Goal: Task Accomplishment & Management: Use online tool/utility

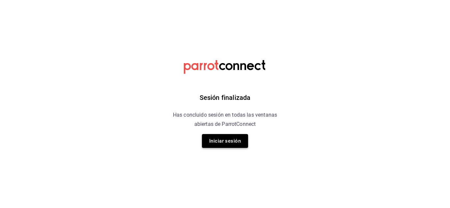
click at [241, 147] on button "Iniciar sesión" at bounding box center [225, 141] width 46 height 14
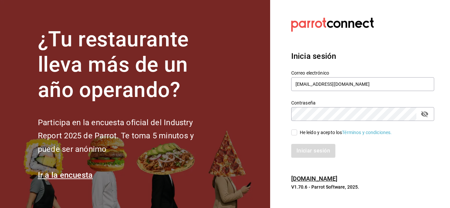
click at [293, 135] on input "He leído y acepto los Términos y condiciones." at bounding box center [294, 133] width 6 height 6
checkbox input "true"
click at [311, 150] on button "Iniciar sesión" at bounding box center [313, 151] width 45 height 14
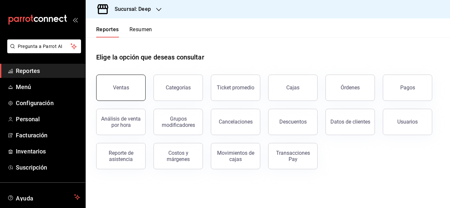
click at [121, 91] on div "Ventas" at bounding box center [121, 88] width 16 height 6
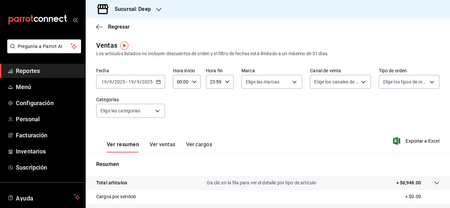
click at [148, 9] on h3 "Sucursal: Deep" at bounding box center [129, 9] width 41 height 8
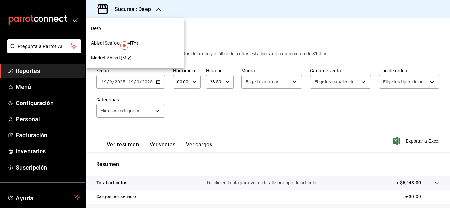
click at [121, 57] on span "Market Abisal (Mty)" at bounding box center [111, 58] width 41 height 7
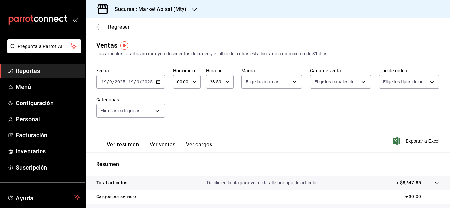
click at [157, 86] on div "[DATE] [DATE] - [DATE] [DATE]" at bounding box center [130, 82] width 69 height 14
click at [158, 82] on \(Stroke\) "button" at bounding box center [158, 81] width 4 height 0
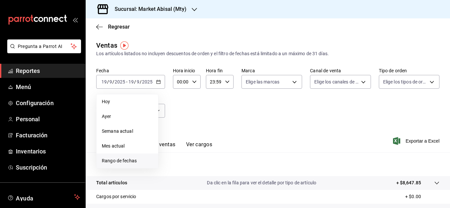
click at [138, 160] on span "Rango de fechas" at bounding box center [127, 161] width 51 height 7
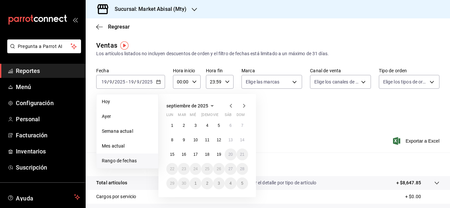
click at [227, 105] on div "septiembre de 2025" at bounding box center [207, 106] width 82 height 8
click at [231, 106] on icon "button" at bounding box center [231, 106] width 8 height 8
click at [219, 125] on abbr "1" at bounding box center [219, 125] width 2 height 5
click at [245, 184] on button "31" at bounding box center [242, 184] width 12 height 12
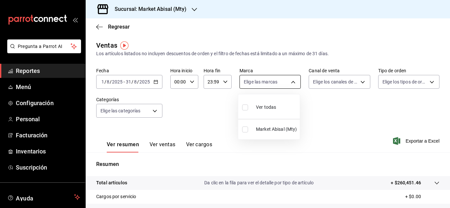
click at [276, 81] on body "Pregunta a Parrot AI Reportes Menú Configuración Personal Facturación Inventari…" at bounding box center [225, 104] width 450 height 208
click at [320, 109] on div at bounding box center [225, 104] width 450 height 208
click at [332, 81] on body "Pregunta a Parrot AI Reportes Menú Configuración Personal Facturación Inventari…" at bounding box center [225, 104] width 450 height 208
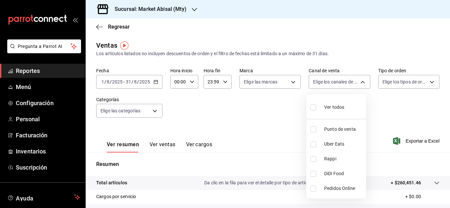
click at [279, 116] on div at bounding box center [225, 104] width 450 height 208
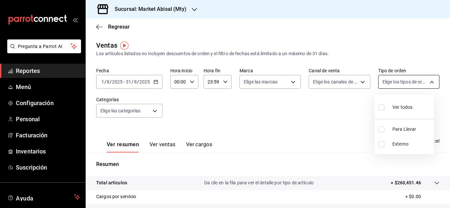
click at [390, 81] on body "Pregunta a Parrot AI Reportes Menú Configuración Personal Facturación Inventari…" at bounding box center [225, 104] width 450 height 208
click at [265, 114] on div at bounding box center [225, 104] width 450 height 208
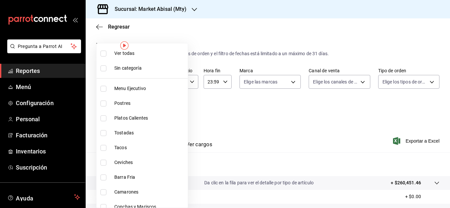
click at [137, 112] on body "Pregunta a Parrot AI Reportes Menú Configuración Personal Facturación Inventari…" at bounding box center [225, 104] width 450 height 208
click at [242, 128] on div at bounding box center [225, 104] width 450 height 208
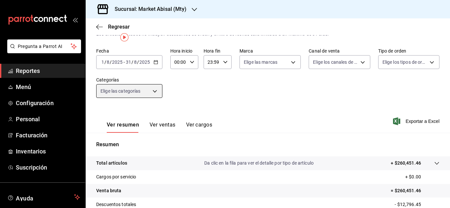
scroll to position [8, 0]
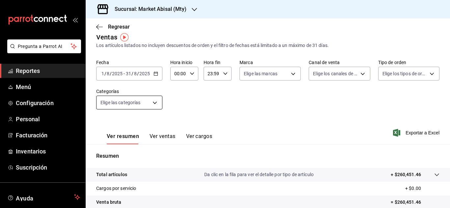
click at [151, 102] on body "Pregunta a Parrot AI Reportes Menú Configuración Personal Facturación Inventari…" at bounding box center [225, 104] width 450 height 208
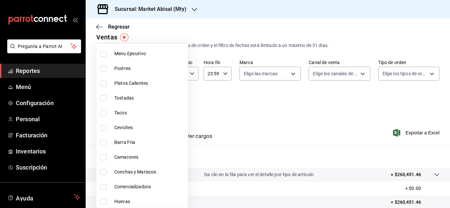
scroll to position [30, 0]
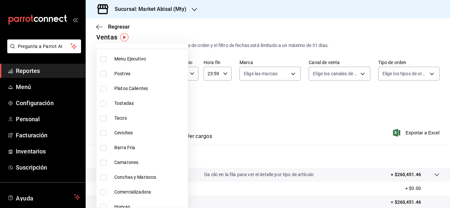
click at [247, 106] on div at bounding box center [225, 104] width 450 height 208
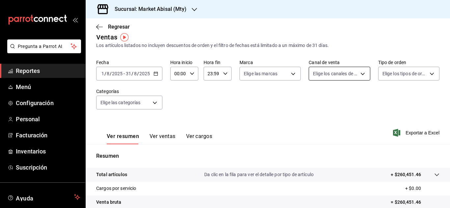
click at [362, 72] on body "Pregunta a Parrot AI Reportes Menú Configuración Personal Facturación Inventari…" at bounding box center [225, 104] width 450 height 208
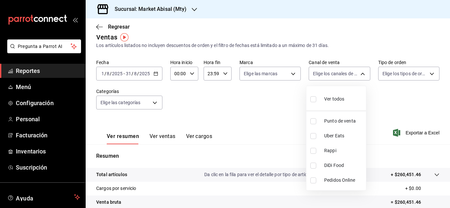
click at [361, 53] on div at bounding box center [225, 104] width 450 height 208
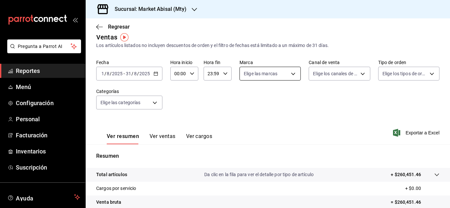
click at [294, 79] on body "Pregunta a Parrot AI Reportes Menú Configuración Personal Facturación Inventari…" at bounding box center [225, 104] width 450 height 208
click at [325, 101] on div at bounding box center [225, 104] width 450 height 208
click at [385, 70] on body "Pregunta a Parrot AI Reportes Menú Configuración Personal Facturación Inventari…" at bounding box center [225, 104] width 450 height 208
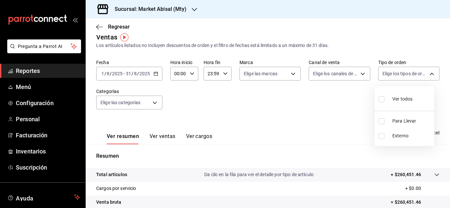
click at [307, 116] on div at bounding box center [225, 104] width 450 height 208
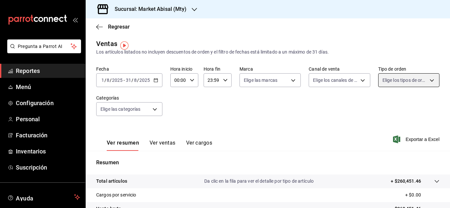
scroll to position [0, 0]
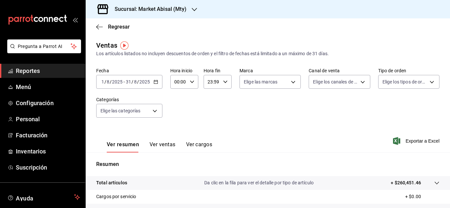
click at [159, 143] on button "Ver ventas" at bounding box center [162, 147] width 26 height 11
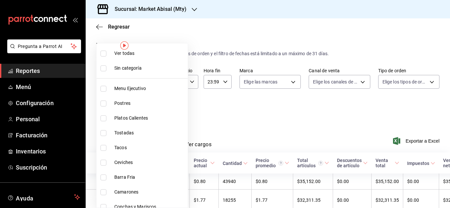
click at [155, 110] on body "Pregunta a Parrot AI Reportes Menú Configuración Personal Facturación Inventari…" at bounding box center [225, 104] width 450 height 208
click at [126, 106] on span "Postres" at bounding box center [149, 103] width 71 height 7
type input "18fc6642-cf24-48c7-8dfc-5d96048ad642"
checkbox input "true"
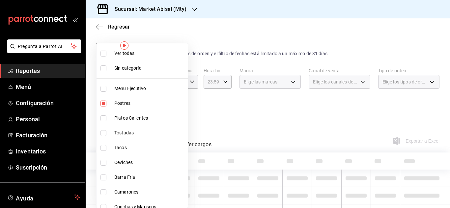
click at [128, 117] on span "Platos Calientes" at bounding box center [149, 118] width 71 height 7
type input "18fc6642-cf24-48c7-8dfc-5d96048ad642,c3d1aba1-fc17-4c13-a547-bd7651b99cca"
checkbox input "true"
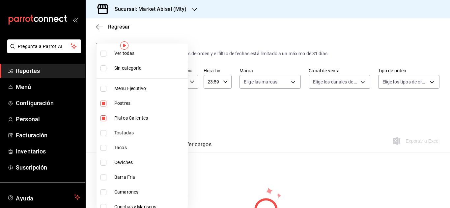
click at [130, 134] on span "Tostadas" at bounding box center [149, 133] width 71 height 7
type input "18fc6642-cf24-48c7-8dfc-5d96048ad642,c3d1aba1-fc17-4c13-a547-bd7651b99cca,befeb…"
checkbox input "true"
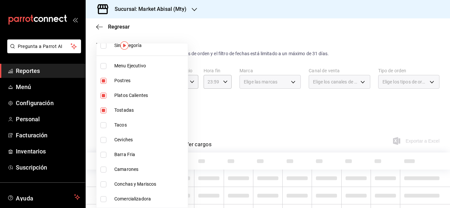
scroll to position [33, 0]
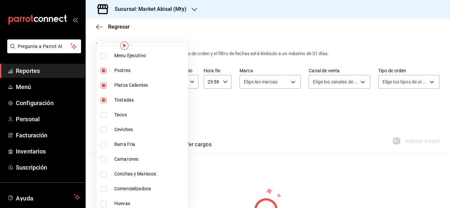
click at [117, 116] on span "Tacos" at bounding box center [149, 115] width 71 height 7
type input "18fc6642-cf24-48c7-8dfc-5d96048ad642,c3d1aba1-fc17-4c13-a547-bd7651b99cca,befeb…"
checkbox input "true"
click at [119, 130] on span "Ceviches" at bounding box center [149, 129] width 71 height 7
type input "18fc6642-cf24-48c7-8dfc-5d96048ad642,c3d1aba1-fc17-4c13-a547-bd7651b99cca,befeb…"
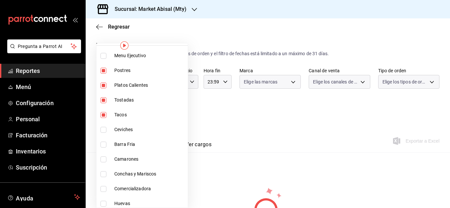
checkbox input "true"
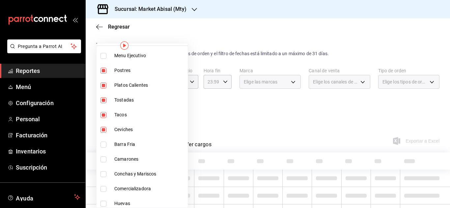
scroll to position [66, 0]
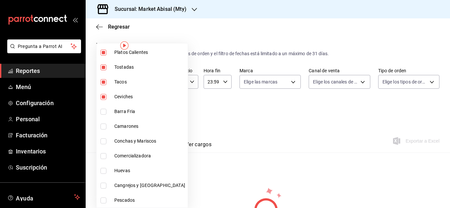
click at [117, 114] on span "Barra Fria" at bounding box center [149, 111] width 71 height 7
type input "18fc6642-cf24-48c7-8dfc-5d96048ad642,c3d1aba1-fc17-4c13-a547-bd7651b99cca,befeb…"
checkbox input "true"
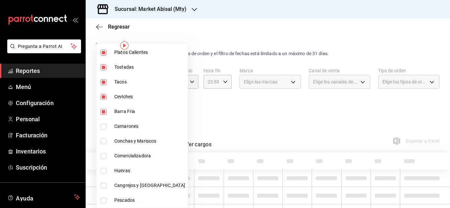
click at [119, 126] on span "Camarones" at bounding box center [149, 126] width 71 height 7
type input "18fc6642-cf24-48c7-8dfc-5d96048ad642,c3d1aba1-fc17-4c13-a547-bd7651b99cca,befeb…"
checkbox input "true"
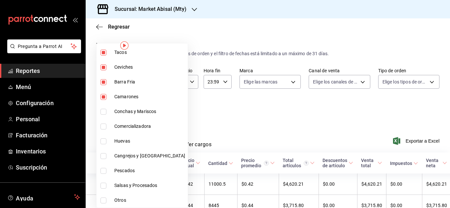
click at [119, 112] on span "Conchas y Mariscos" at bounding box center [149, 111] width 71 height 7
type input "18fc6642-cf24-48c7-8dfc-5d96048ad642,c3d1aba1-fc17-4c13-a547-bd7651b99cca,befeb…"
checkbox input "true"
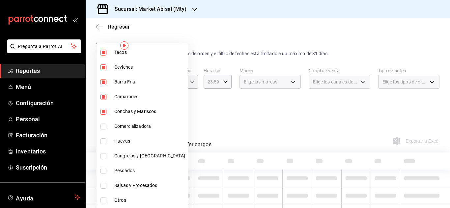
click at [121, 123] on span "Comercializadora" at bounding box center [149, 126] width 71 height 7
type input "18fc6642-cf24-48c7-8dfc-5d96048ad642,c3d1aba1-fc17-4c13-a547-bd7651b99cca,befeb…"
checkbox input "true"
click at [121, 139] on span "Huevas" at bounding box center [149, 141] width 71 height 7
type input "18fc6642-cf24-48c7-8dfc-5d96048ad642,c3d1aba1-fc17-4c13-a547-bd7651b99cca,befeb…"
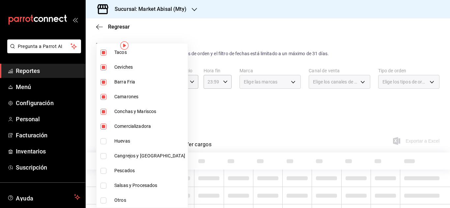
checkbox input "true"
click at [120, 152] on li "Cangrejos y [GEOGRAPHIC_DATA]" at bounding box center [141, 156] width 91 height 15
type input "18fc6642-cf24-48c7-8dfc-5d96048ad642,c3d1aba1-fc17-4c13-a547-bd7651b99cca,befeb…"
checkbox input "true"
click at [121, 170] on span "Pescados" at bounding box center [149, 171] width 71 height 7
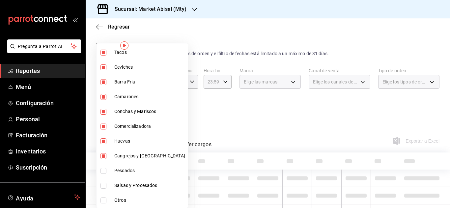
type input "18fc6642-cf24-48c7-8dfc-5d96048ad642,c3d1aba1-fc17-4c13-a547-bd7651b99cca,befeb…"
checkbox input "true"
click at [122, 184] on span "Salsas y Procesados" at bounding box center [149, 185] width 71 height 7
type input "18fc6642-cf24-48c7-8dfc-5d96048ad642,c3d1aba1-fc17-4c13-a547-bd7651b99cca,befeb…"
checkbox input "true"
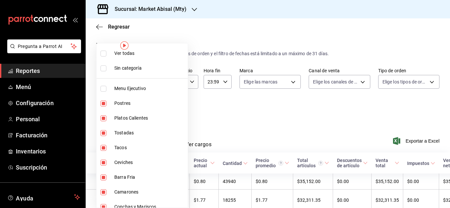
click at [133, 91] on span "Menu Ejecutivo" at bounding box center [149, 88] width 71 height 7
type input "18fc6642-cf24-48c7-8dfc-5d96048ad642,c3d1aba1-fc17-4c13-a547-bd7651b99cca,befeb…"
checkbox input "true"
click at [126, 93] on li "Menu Ejecutivo" at bounding box center [141, 88] width 91 height 15
type input "18fc6642-cf24-48c7-8dfc-5d96048ad642,c3d1aba1-fc17-4c13-a547-bd7651b99cca,befeb…"
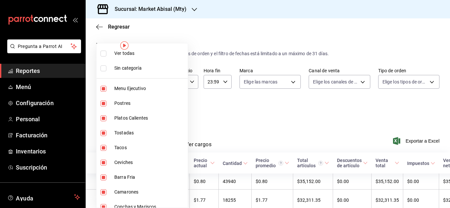
checkbox input "false"
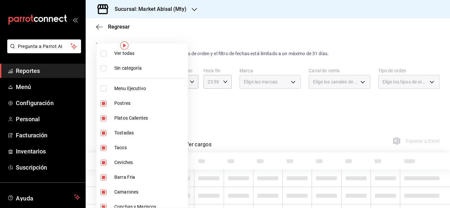
click at [128, 102] on span "Postres" at bounding box center [149, 103] width 71 height 7
type input "c3d1aba1-fc17-4c13-a547-bd7651b99cca,befebf0c-0158-44f3-b426-f03f2b345ae4,00fa0…"
checkbox input "false"
drag, startPoint x: 131, startPoint y: 115, endPoint x: 132, endPoint y: 125, distance: 10.3
click at [132, 116] on li "Platos Calientes" at bounding box center [141, 118] width 91 height 15
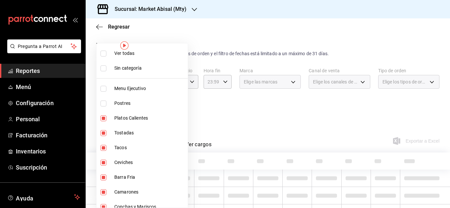
type input "befebf0c-0158-44f3-b426-f03f2b345ae4,00fa0be2-0cfa-47ef-a500-3ba91a5069cf,51eb3…"
checkbox input "false"
click at [131, 132] on span "Tostadas" at bounding box center [149, 133] width 71 height 7
type input "00fa0be2-0cfa-47ef-a500-3ba91a5069cf,51eb3689-c329-4ebf-b20e-947b359a0250,09e17…"
checkbox input "false"
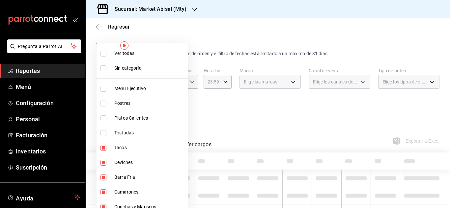
click at [130, 145] on span "Tacos" at bounding box center [149, 148] width 71 height 7
type input "51eb3689-c329-4ebf-b20e-947b359a0250,09e17cb0-c6a2-4d39-9c50-e920c71c8f1f,9e649…"
checkbox input "false"
click at [129, 157] on li "Ceviches" at bounding box center [141, 162] width 91 height 15
type input "09e17cb0-c6a2-4d39-9c50-e920c71c8f1f,9e649d61-d02b-4a1b-a83a-a6a73261c2a0,645e3…"
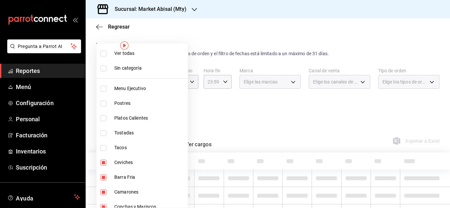
checkbox input "false"
click at [127, 175] on span "Barra Fria" at bounding box center [149, 177] width 71 height 7
type input "9e649d61-d02b-4a1b-a83a-a6a73261c2a0,645e3b24-47a7-4610-872c-0b13d57bcdee,a295a…"
checkbox input "false"
click at [127, 191] on span "Camarones" at bounding box center [149, 192] width 71 height 7
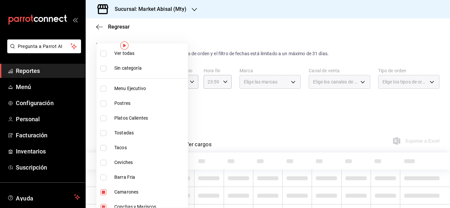
type input "645e3b24-47a7-4610-872c-0b13d57bcdee,a295a81b-f085-4583-92fc-d39594a26614,bda3c…"
checkbox input "false"
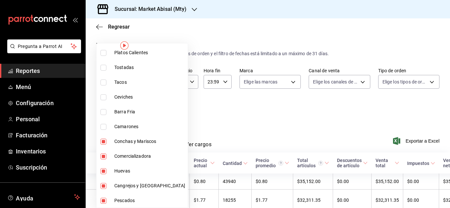
scroll to position [66, 0]
click at [140, 141] on span "Conchas y Mariscos" at bounding box center [149, 141] width 71 height 7
type input "a295a81b-f085-4583-92fc-d39594a26614,bda3ce3e-6f40-4df8-8bd9-9a1d15fe1230,66b9d…"
checkbox input "false"
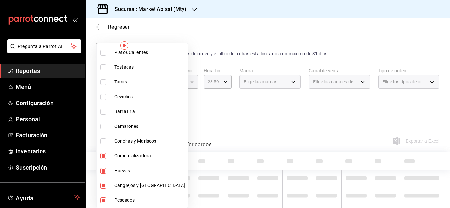
click at [136, 155] on span "Comercializadora" at bounding box center [149, 156] width 71 height 7
type input "bda3ce3e-6f40-4df8-8bd9-9a1d15fe1230,66b9dfc8-a575-41f9-a399-bf8a46ec2499,b0fc6…"
checkbox input "false"
click at [128, 172] on span "Huevas" at bounding box center [149, 171] width 71 height 7
type input "66b9dfc8-a575-41f9-a399-bf8a46ec2499,b0fc6c46-5f67-4ad9-8bf5-12f761a87099,a0947…"
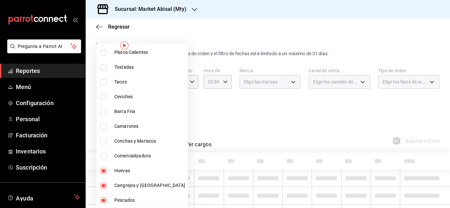
checkbox input "false"
click at [129, 187] on span "Cangrejos y [GEOGRAPHIC_DATA]" at bounding box center [149, 185] width 71 height 7
type input "b0fc6c46-5f67-4ad9-8bf5-12f761a87099,a09479fe-a51a-46a3-be09-8ce85b635b21"
checkbox input "false"
click at [129, 196] on li "Pescados" at bounding box center [141, 200] width 91 height 15
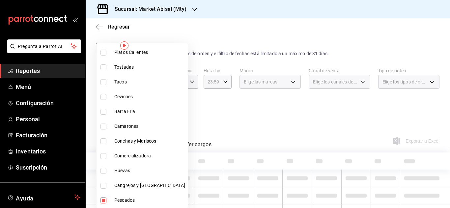
type input "a09479fe-a51a-46a3-be09-8ce85b635b21"
checkbox input "false"
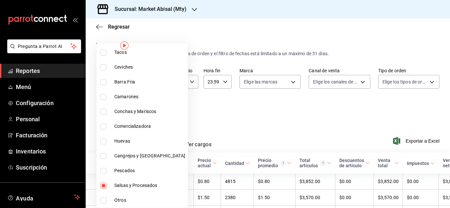
click at [138, 182] on li "Salsas y Procesados" at bounding box center [141, 185] width 91 height 15
checkbox input "false"
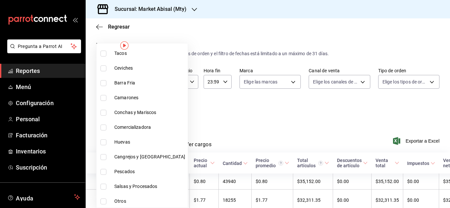
scroll to position [95, 0]
click at [232, 115] on div at bounding box center [225, 104] width 450 height 208
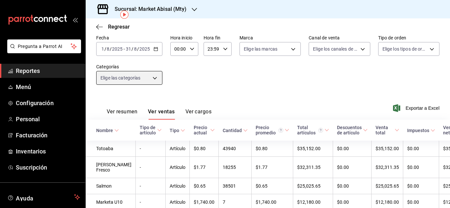
scroll to position [0, 0]
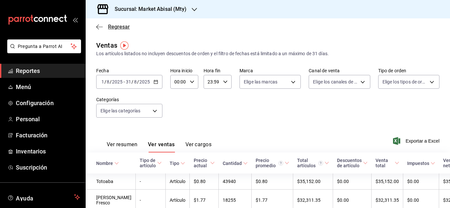
click at [99, 27] on icon "button" at bounding box center [99, 27] width 7 height 0
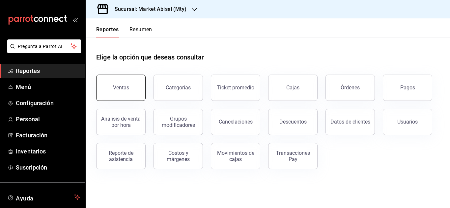
click at [120, 85] on div "Ventas" at bounding box center [121, 88] width 16 height 6
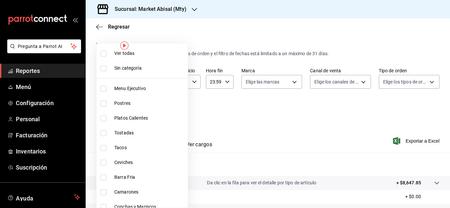
click at [126, 115] on body "Pregunta a Parrot AI Reportes Menú Configuración Personal Facturación Inventari…" at bounding box center [225, 104] width 450 height 208
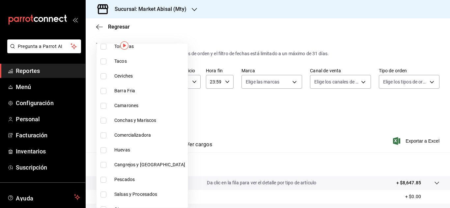
scroll to position [95, 0]
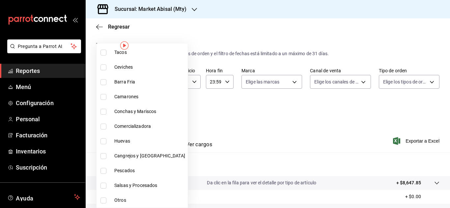
click at [113, 200] on li "Otros" at bounding box center [141, 200] width 91 height 15
type input "68d55cef-2b92-47f8-a891-5f1adb38cc97"
checkbox input "true"
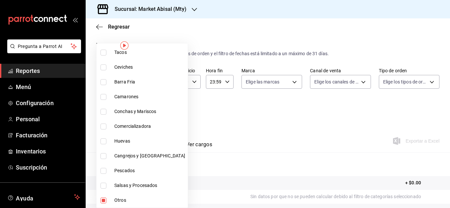
click at [300, 117] on div at bounding box center [225, 104] width 450 height 208
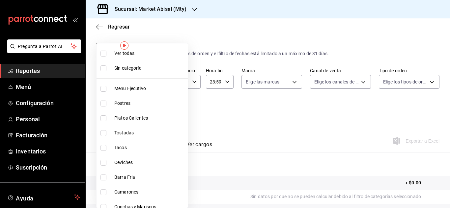
click at [133, 115] on body "Pregunta a Parrot AI Reportes Menú Configuración Personal Facturación Inventari…" at bounding box center [225, 104] width 450 height 208
click at [136, 89] on span "Menu Ejecutivo" at bounding box center [149, 88] width 71 height 7
type input "68d55cef-2b92-47f8-a891-5f1adb38cc97,5a915f7c-a5b1-4a18-8c7a-c05ecc5da877"
checkbox input "true"
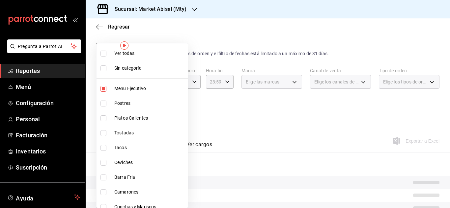
click at [110, 101] on li "Postres" at bounding box center [141, 103] width 91 height 15
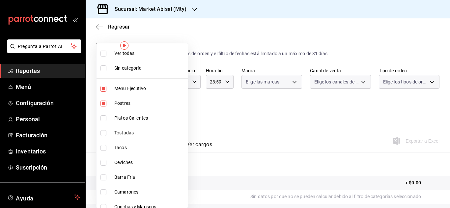
type input "68d55cef-2b92-47f8-a891-5f1adb38cc97,5a915f7c-a5b1-4a18-8c7a-c05ecc5da877,18fc6…"
checkbox input "true"
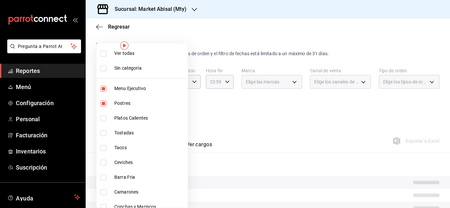
click at [113, 119] on li "Platos Calientes" at bounding box center [141, 118] width 91 height 15
type input "68d55cef-2b92-47f8-a891-5f1adb38cc97,5a915f7c-a5b1-4a18-8c7a-c05ecc5da877,18fc6…"
checkbox input "true"
click at [113, 132] on li "Tostadas" at bounding box center [141, 133] width 91 height 15
type input "68d55cef-2b92-47f8-a891-5f1adb38cc97,5a915f7c-a5b1-4a18-8c7a-c05ecc5da877,18fc6…"
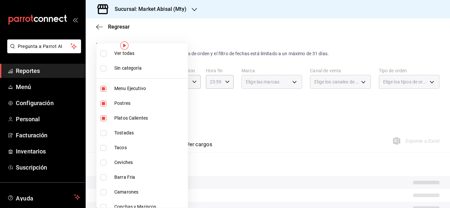
checkbox input "true"
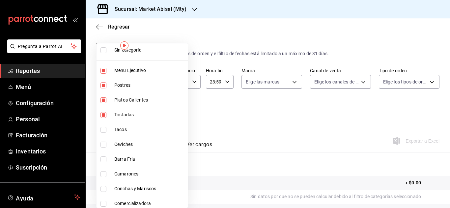
scroll to position [33, 0]
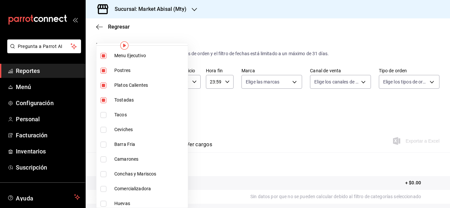
click at [112, 115] on li "Tacos" at bounding box center [141, 115] width 91 height 15
type input "68d55cef-2b92-47f8-a891-5f1adb38cc97,5a915f7c-a5b1-4a18-8c7a-c05ecc5da877,18fc6…"
checkbox input "true"
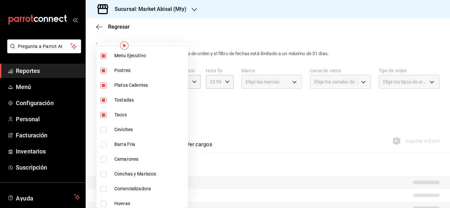
click at [115, 130] on span "Ceviches" at bounding box center [149, 129] width 71 height 7
type input "68d55cef-2b92-47f8-a891-5f1adb38cc97,5a915f7c-a5b1-4a18-8c7a-c05ecc5da877,18fc6…"
checkbox input "true"
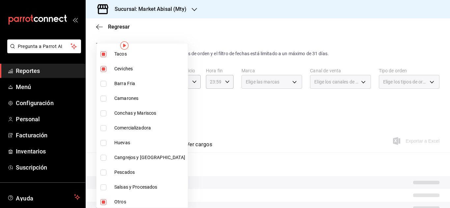
scroll to position [95, 0]
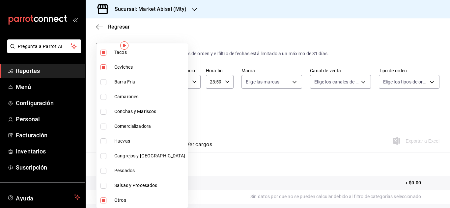
click at [118, 84] on span "Barra Fria" at bounding box center [149, 82] width 71 height 7
type input "68d55cef-2b92-47f8-a891-5f1adb38cc97,5a915f7c-a5b1-4a18-8c7a-c05ecc5da877,18fc6…"
checkbox input "true"
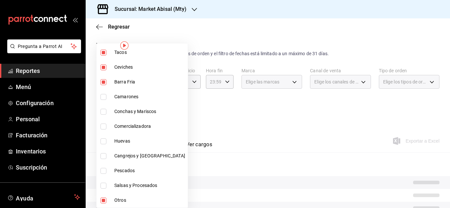
click at [118, 99] on span "Camarones" at bounding box center [149, 97] width 71 height 7
type input "68d55cef-2b92-47f8-a891-5f1adb38cc97,5a915f7c-a5b1-4a18-8c7a-c05ecc5da877,18fc6…"
checkbox input "true"
click at [118, 113] on span "Conchas y Mariscos" at bounding box center [149, 111] width 71 height 7
type input "68d55cef-2b92-47f8-a891-5f1adb38cc97,5a915f7c-a5b1-4a18-8c7a-c05ecc5da877,18fc6…"
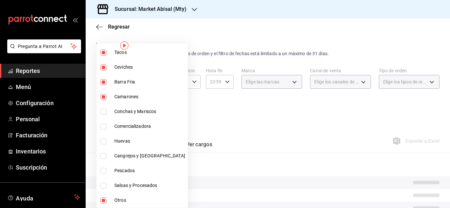
checkbox input "true"
click at [117, 128] on span "Comercializadora" at bounding box center [149, 126] width 71 height 7
type input "68d55cef-2b92-47f8-a891-5f1adb38cc97,5a915f7c-a5b1-4a18-8c7a-c05ecc5da877,18fc6…"
checkbox input "true"
click at [118, 142] on span "Huevas" at bounding box center [149, 141] width 71 height 7
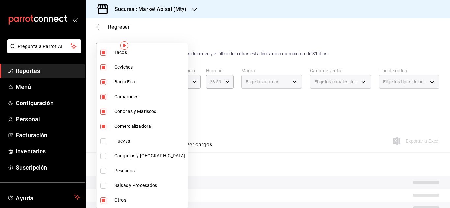
type input "68d55cef-2b92-47f8-a891-5f1adb38cc97,5a915f7c-a5b1-4a18-8c7a-c05ecc5da877,18fc6…"
checkbox input "true"
click at [117, 157] on span "Cangrejos y [GEOGRAPHIC_DATA]" at bounding box center [149, 156] width 71 height 7
type input "68d55cef-2b92-47f8-a891-5f1adb38cc97,5a915f7c-a5b1-4a18-8c7a-c05ecc5da877,18fc6…"
checkbox input "true"
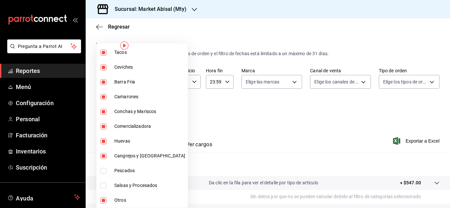
click at [111, 170] on li "Pescados" at bounding box center [141, 171] width 91 height 15
type input "68d55cef-2b92-47f8-a891-5f1adb38cc97,5a915f7c-a5b1-4a18-8c7a-c05ecc5da877,18fc6…"
checkbox input "true"
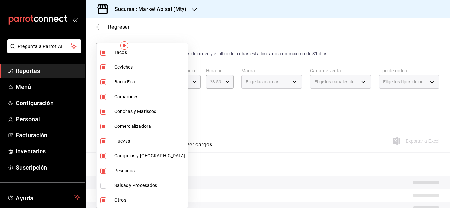
click at [113, 186] on li "Salsas y Procesados" at bounding box center [141, 185] width 91 height 15
type input "68d55cef-2b92-47f8-a891-5f1adb38cc97,5a915f7c-a5b1-4a18-8c7a-c05ecc5da877,18fc6…"
checkbox input "true"
click at [115, 199] on span "Otros" at bounding box center [149, 200] width 71 height 7
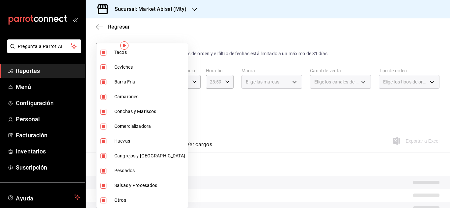
type input "5a915f7c-a5b1-4a18-8c7a-c05ecc5da877,18fc6642-cf24-48c7-8dfc-5d96048ad642,c3d1a…"
checkbox input "false"
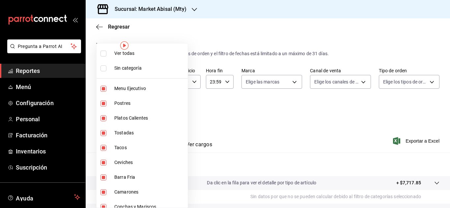
click at [280, 110] on div at bounding box center [225, 104] width 450 height 208
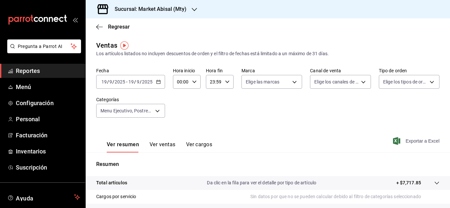
click at [408, 141] on span "Exportar a Excel" at bounding box center [416, 141] width 45 height 8
click at [156, 85] on div "[DATE] [DATE] - [DATE] [DATE]" at bounding box center [130, 82] width 69 height 14
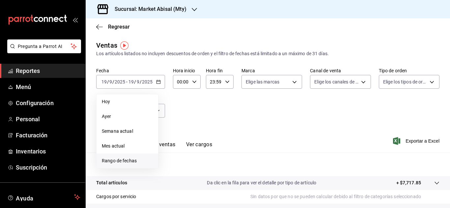
click at [125, 158] on span "Rango de fechas" at bounding box center [127, 161] width 51 height 7
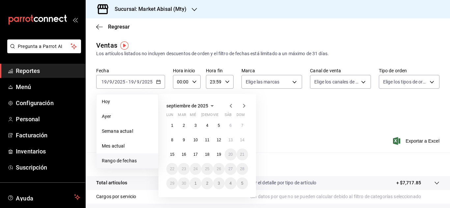
click at [230, 106] on icon "button" at bounding box center [231, 106] width 8 height 8
click at [219, 128] on abbr "1" at bounding box center [219, 125] width 2 height 5
click at [244, 184] on abbr "31" at bounding box center [242, 183] width 4 height 5
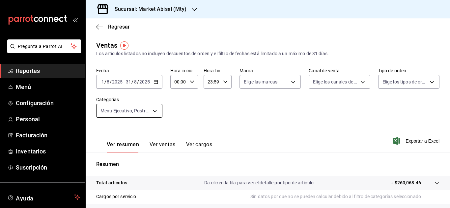
click at [155, 111] on body "Pregunta a Parrot AI Reportes Menú Configuración Personal Facturación Inventari…" at bounding box center [225, 104] width 450 height 208
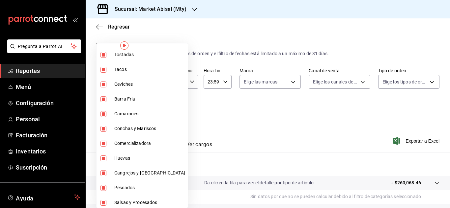
scroll to position [95, 0]
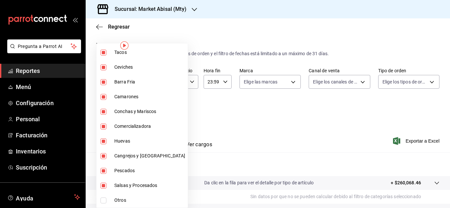
click at [281, 128] on div at bounding box center [225, 104] width 450 height 208
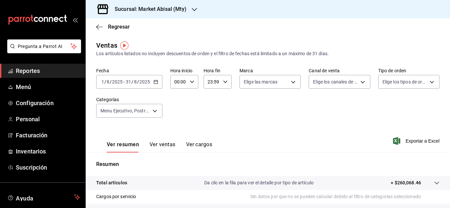
click at [230, 108] on div "Fecha [DATE] [DATE] - [DATE] [DATE] Hora inicio 00:00 Hora inicio Hora fin 23:5…" at bounding box center [267, 97] width 343 height 58
click at [406, 140] on span "Exportar a Excel" at bounding box center [416, 141] width 45 height 8
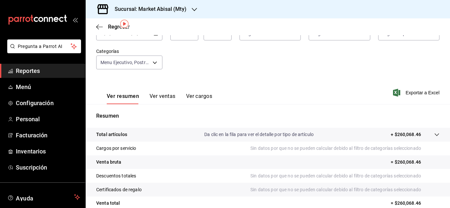
scroll to position [66, 0]
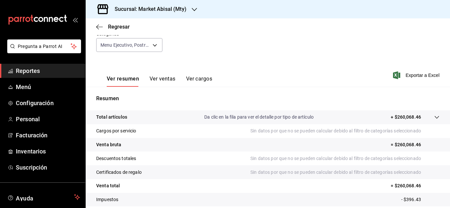
click at [183, 60] on div "Fecha [DATE] [DATE] - [DATE] [DATE] Hora inicio 00:00 Hora inicio Hora fin 23:5…" at bounding box center [267, 31] width 343 height 58
click at [160, 78] on button "Ver ventas" at bounding box center [162, 81] width 26 height 11
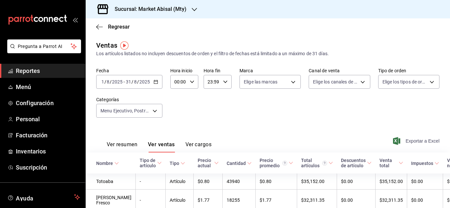
click at [409, 140] on span "Exportar a Excel" at bounding box center [416, 141] width 45 height 8
click at [207, 145] on button "Ver cargos" at bounding box center [198, 147] width 26 height 11
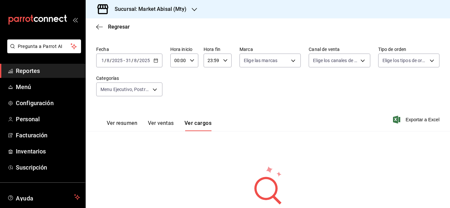
scroll to position [33, 0]
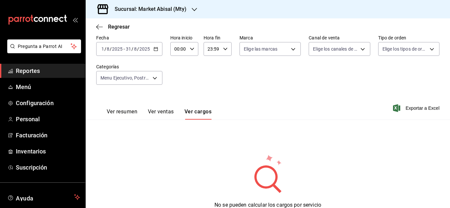
click at [201, 77] on div "Fecha [DATE] [DATE] - [DATE] [DATE] Hora inicio 00:00 Hora inicio Hora fin 23:5…" at bounding box center [267, 64] width 343 height 58
click at [162, 13] on div "Sucursal: Market Abisal (Mty)" at bounding box center [145, 9] width 109 height 18
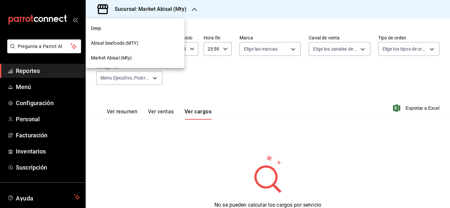
click at [127, 46] on span "Abisal Seafoods (MTY)" at bounding box center [114, 43] width 47 height 7
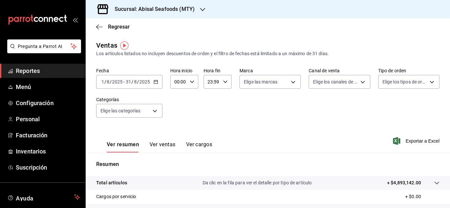
click at [157, 87] on div "[DATE] [DATE] - [DATE] [DATE]" at bounding box center [129, 82] width 66 height 14
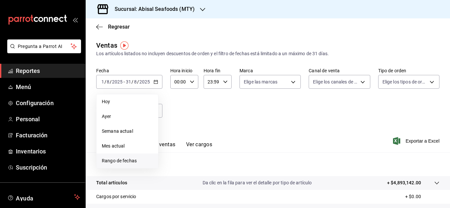
click at [129, 159] on span "Rango de fechas" at bounding box center [127, 161] width 51 height 7
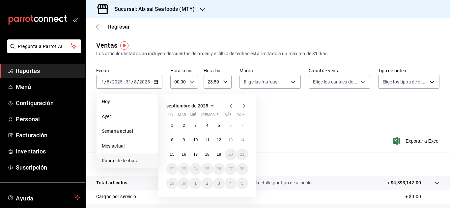
click at [230, 105] on icon "button" at bounding box center [231, 106] width 2 height 4
click at [216, 126] on button "1" at bounding box center [219, 126] width 12 height 12
click at [245, 184] on button "31" at bounding box center [242, 184] width 12 height 12
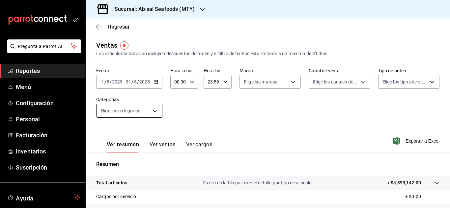
click at [151, 115] on body "Pregunta a Parrot AI Reportes Menú Configuración Personal Facturación Inventari…" at bounding box center [225, 104] width 450 height 208
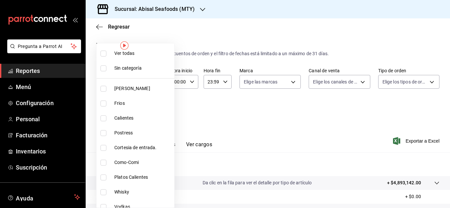
click at [154, 92] on span "[PERSON_NAME]" at bounding box center [142, 88] width 57 height 7
type input "dc1406b1-7613-47b0-a8b4-68281d8a8274"
checkbox input "true"
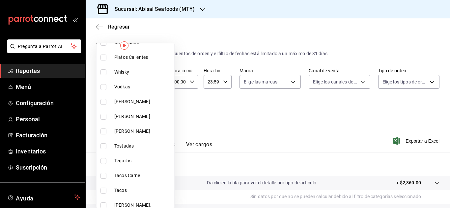
scroll to position [132, 0]
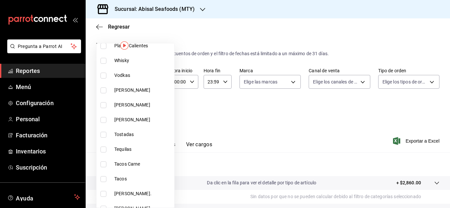
click at [146, 121] on span "[PERSON_NAME]" at bounding box center [142, 120] width 57 height 7
type input "dc1406b1-7613-47b0-a8b4-68281d8a8274,ae5e255c-6cf4-4ff7-9e7a-d47f32c2d4c2"
checkbox input "true"
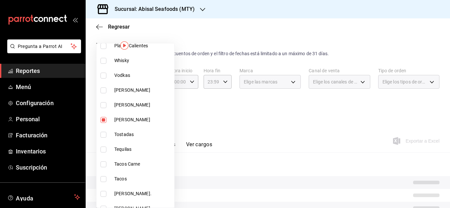
click at [137, 106] on span "[PERSON_NAME]" at bounding box center [142, 105] width 57 height 7
type input "dc1406b1-7613-47b0-a8b4-68281d8a8274,ae5e255c-6cf4-4ff7-9e7a-d47f32c2d4c2,29b91…"
checkbox input "true"
click at [136, 90] on span "[PERSON_NAME]" at bounding box center [142, 90] width 57 height 7
type input "dc1406b1-7613-47b0-a8b4-68281d8a8274,ae5e255c-6cf4-4ff7-9e7a-d47f32c2d4c2,29b91…"
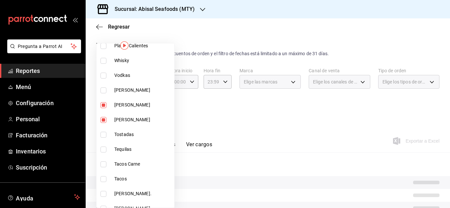
checkbox input "true"
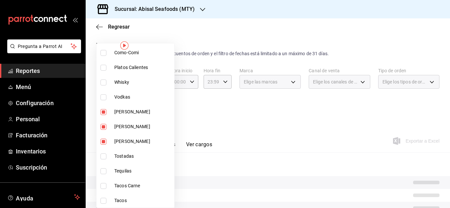
scroll to position [99, 0]
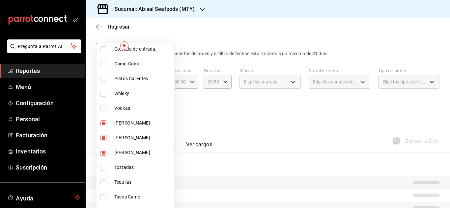
click at [133, 111] on span "Vodkas" at bounding box center [142, 108] width 57 height 7
type input "dc1406b1-7613-47b0-a8b4-68281d8a8274,ae5e255c-6cf4-4ff7-9e7a-d47f32c2d4c2,29b91…"
checkbox input "true"
click at [132, 95] on span "Whisky" at bounding box center [142, 93] width 57 height 7
type input "dc1406b1-7613-47b0-a8b4-68281d8a8274,ae5e255c-6cf4-4ff7-9e7a-d47f32c2d4c2,29b91…"
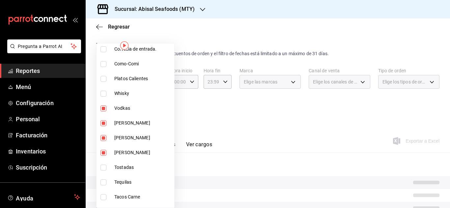
checkbox input "true"
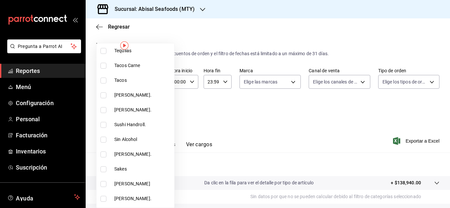
scroll to position [263, 0]
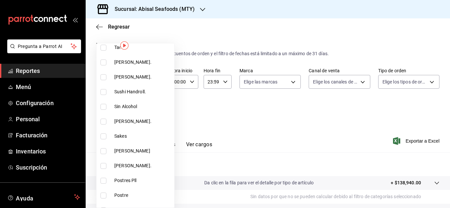
click at [143, 111] on li "Sin Alcohol" at bounding box center [135, 106] width 78 height 15
type input "dc1406b1-7613-47b0-a8b4-68281d8a8274,ae5e255c-6cf4-4ff7-9e7a-d47f32c2d4c2,29b91…"
checkbox input "true"
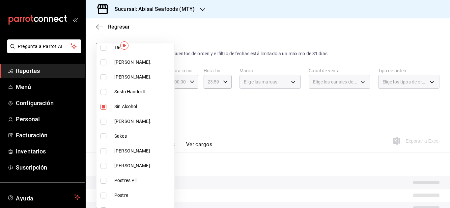
scroll to position [296, 0]
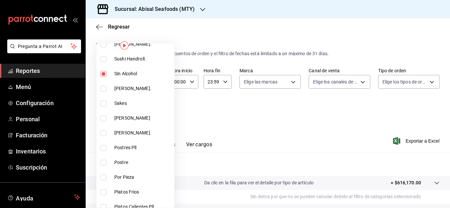
click at [136, 107] on li "Sakes" at bounding box center [135, 103] width 78 height 15
type input "dc1406b1-7613-47b0-a8b4-68281d8a8274,ae5e255c-6cf4-4ff7-9e7a-d47f32c2d4c2,29b91…"
checkbox input "true"
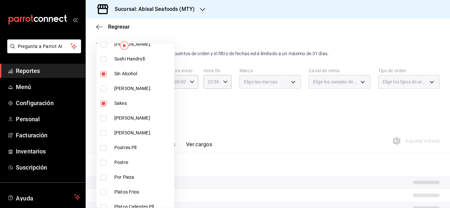
click at [134, 121] on span "[PERSON_NAME]" at bounding box center [142, 118] width 57 height 7
type input "dc1406b1-7613-47b0-a8b4-68281d8a8274,ae5e255c-6cf4-4ff7-9e7a-d47f32c2d4c2,29b91…"
checkbox input "true"
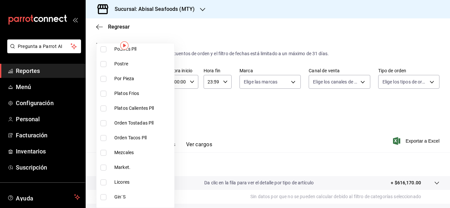
scroll to position [428, 0]
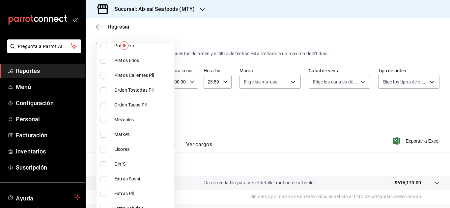
click at [137, 127] on li "Mezcales" at bounding box center [135, 120] width 78 height 15
type input "dc1406b1-7613-47b0-a8b4-68281d8a8274,ae5e255c-6cf4-4ff7-9e7a-d47f32c2d4c2,29b91…"
checkbox input "true"
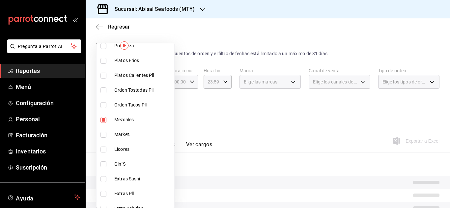
click at [134, 149] on span "Licores" at bounding box center [142, 149] width 57 height 7
type input "dc1406b1-7613-47b0-a8b4-68281d8a8274,ae5e255c-6cf4-4ff7-9e7a-d47f32c2d4c2,29b91…"
checkbox input "true"
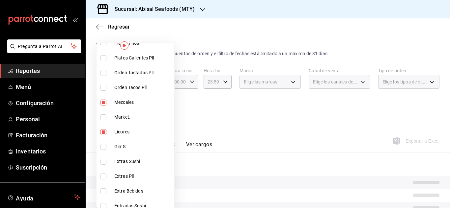
scroll to position [461, 0]
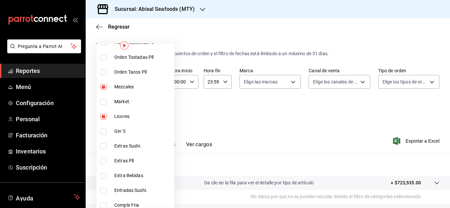
click at [140, 130] on span "Gin´S" at bounding box center [142, 131] width 57 height 7
type input "dc1406b1-7613-47b0-a8b4-68281d8a8274,ae5e255c-6cf4-4ff7-9e7a-d47f32c2d4c2,29b91…"
checkbox input "true"
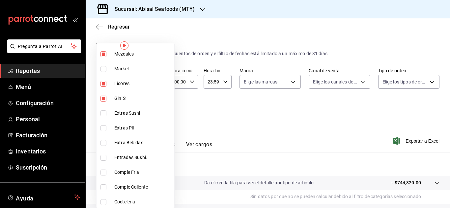
scroll to position [527, 0]
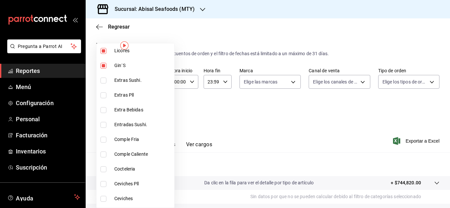
click at [146, 115] on li "Extra Bebidas" at bounding box center [135, 110] width 78 height 15
type input "dc1406b1-7613-47b0-a8b4-68281d8a8274,ae5e255c-6cf4-4ff7-9e7a-d47f32c2d4c2,29b91…"
checkbox input "true"
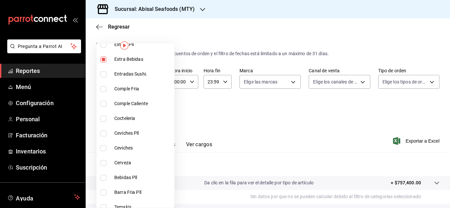
scroll to position [593, 0]
click at [145, 105] on span "Cocteleria" at bounding box center [142, 103] width 57 height 7
type input "dc1406b1-7613-47b0-a8b4-68281d8a8274,ae5e255c-6cf4-4ff7-9e7a-d47f32c2d4c2,29b91…"
checkbox input "true"
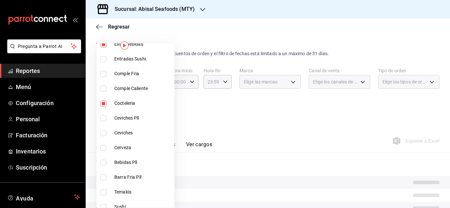
scroll to position [626, 0]
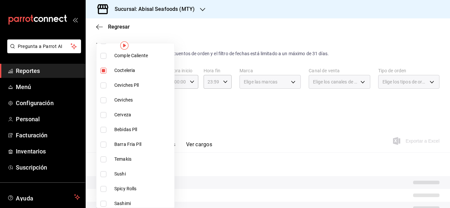
click at [141, 113] on span "Cerveza" at bounding box center [142, 115] width 57 height 7
type input "dc1406b1-7613-47b0-a8b4-68281d8a8274,ae5e255c-6cf4-4ff7-9e7a-d47f32c2d4c2,29b91…"
checkbox input "true"
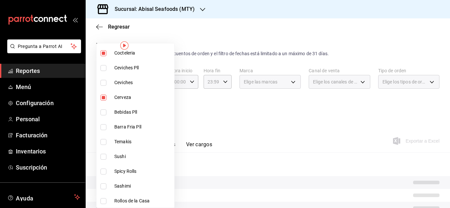
scroll to position [659, 0]
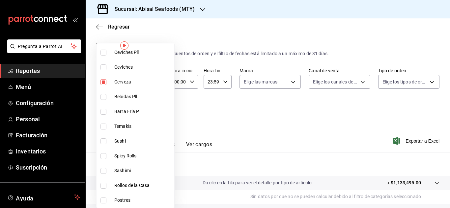
click at [137, 96] on span "Bebidas Pll" at bounding box center [142, 97] width 57 height 7
type input "dc1406b1-7613-47b0-a8b4-68281d8a8274,ae5e255c-6cf4-4ff7-9e7a-d47f32c2d4c2,29b91…"
checkbox input "true"
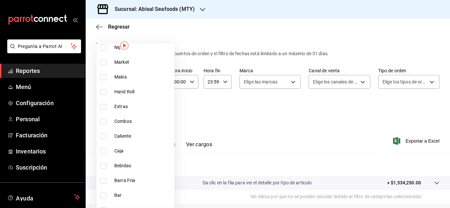
scroll to position [889, 0]
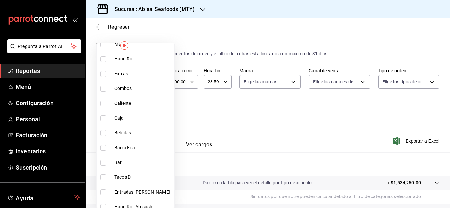
click at [145, 131] on span "Bebidas" at bounding box center [142, 133] width 57 height 7
type input "dc1406b1-7613-47b0-a8b4-68281d8a8274,ae5e255c-6cf4-4ff7-9e7a-d47f32c2d4c2,29b91…"
checkbox input "true"
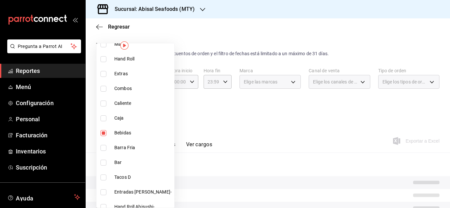
scroll to position [922, 0]
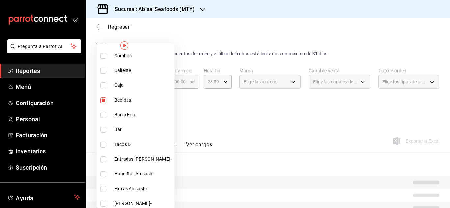
click at [145, 131] on span "Bar" at bounding box center [142, 129] width 57 height 7
type input "dc1406b1-7613-47b0-a8b4-68281d8a8274,ae5e255c-6cf4-4ff7-9e7a-d47f32c2d4c2,29b91…"
checkbox input "true"
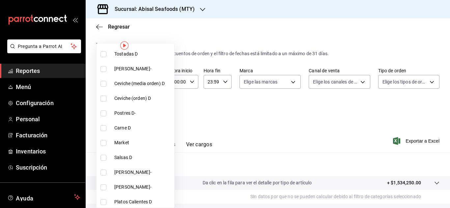
scroll to position [1103, 0]
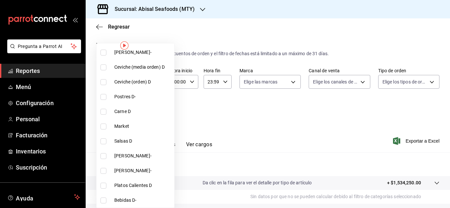
click at [206, 119] on div at bounding box center [225, 104] width 450 height 208
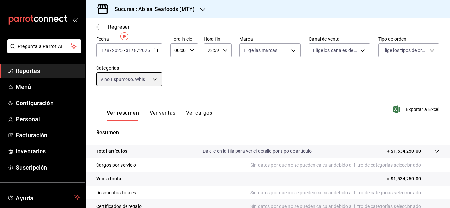
scroll to position [8, 0]
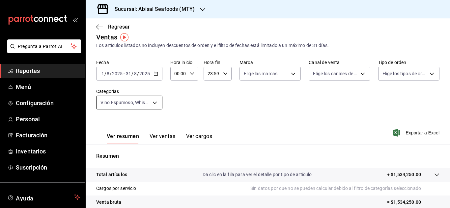
click at [153, 104] on body "Pregunta a Parrot AI Reportes Menú Configuración Personal Facturación Inventari…" at bounding box center [225, 104] width 450 height 208
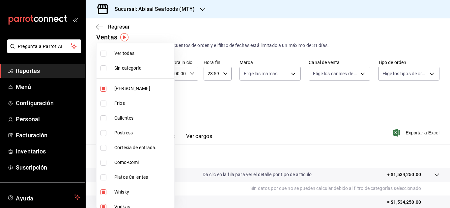
click at [251, 93] on div at bounding box center [225, 104] width 450 height 208
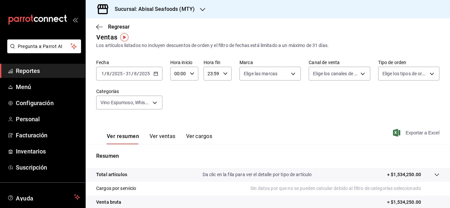
click at [394, 130] on icon "button" at bounding box center [396, 133] width 7 height 8
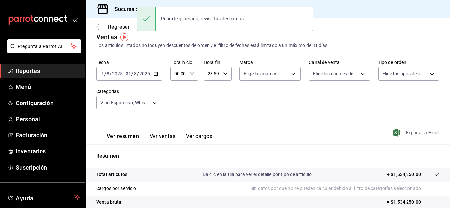
click at [200, 45] on div "Los artículos listados no incluyen descuentos de orden y el filtro de fechas es…" at bounding box center [267, 45] width 343 height 7
click at [159, 103] on body "Pregunta a Parrot AI Reportes Menú Configuración Personal Facturación Inventari…" at bounding box center [225, 104] width 450 height 208
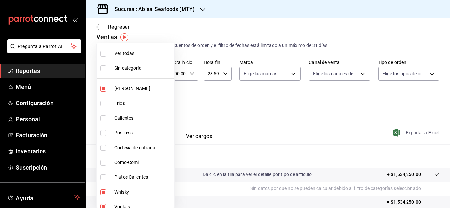
click at [132, 101] on span "Frios" at bounding box center [142, 103] width 57 height 7
type input "dc1406b1-7613-47b0-a8b4-68281d8a8274,ae5e255c-6cf4-4ff7-9e7a-d47f32c2d4c2,29b91…"
checkbox input "true"
click at [130, 104] on span "Frios" at bounding box center [142, 103] width 57 height 7
type input "dc1406b1-7613-47b0-a8b4-68281d8a8274,ae5e255c-6cf4-4ff7-9e7a-d47f32c2d4c2,29b91…"
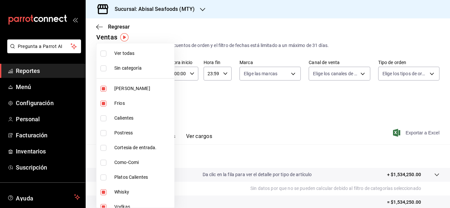
checkbox input "false"
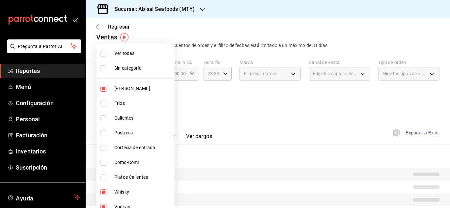
click at [311, 107] on div at bounding box center [225, 104] width 450 height 208
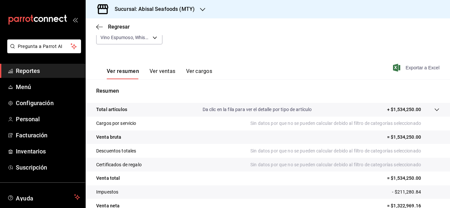
scroll to position [74, 0]
